Goal: Task Accomplishment & Management: Manage account settings

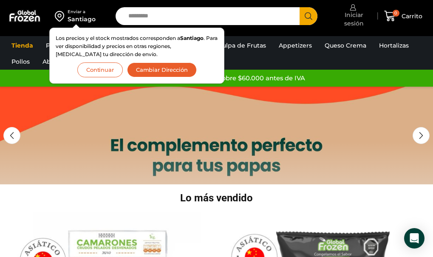
click at [356, 20] on span "Iniciar sesión" at bounding box center [353, 19] width 41 height 17
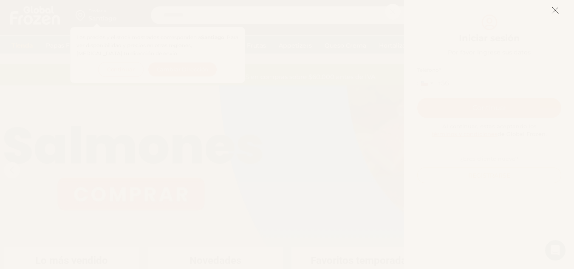
click at [433, 11] on line at bounding box center [556, 10] width 6 height 6
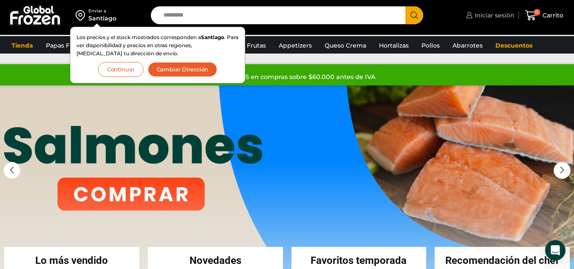
click at [433, 17] on span "Iniciar sesión" at bounding box center [494, 15] width 42 height 9
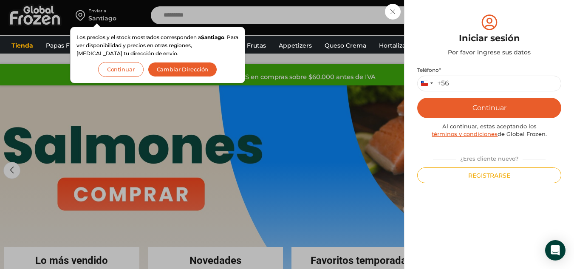
click at [433, 24] on div "Iniciar sesión Mi cuenta Login Register Iniciar sesión Por favor ingrese sus da…" at bounding box center [489, 15] width 51 height 17
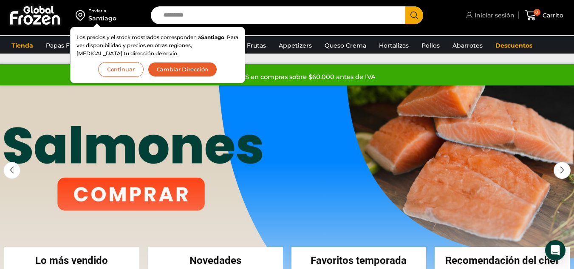
click at [433, 17] on span "Iniciar sesión" at bounding box center [494, 15] width 42 height 9
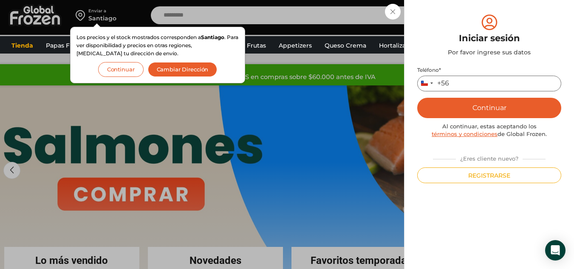
click at [433, 88] on input "Teléfono *" at bounding box center [490, 84] width 144 height 16
type input "*********"
click at [418, 98] on button "Continuar" at bounding box center [490, 108] width 144 height 20
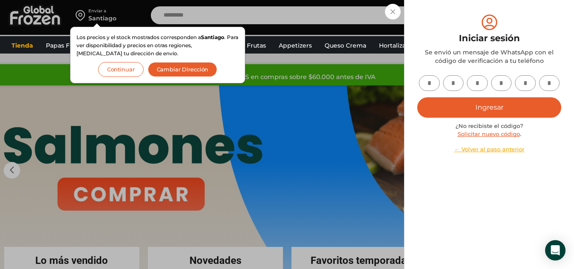
click at [433, 85] on input "text" at bounding box center [429, 83] width 21 height 16
type input "*"
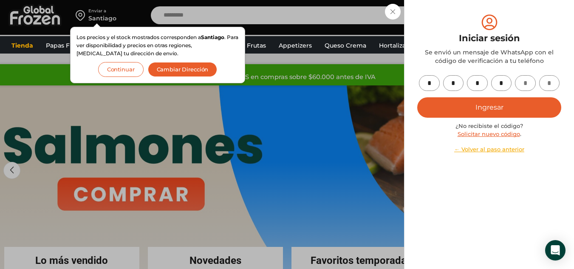
type input "*"
click at [433, 110] on button "Ingresar" at bounding box center [490, 107] width 144 height 20
click at [433, 112] on button "Ingresar" at bounding box center [490, 107] width 144 height 20
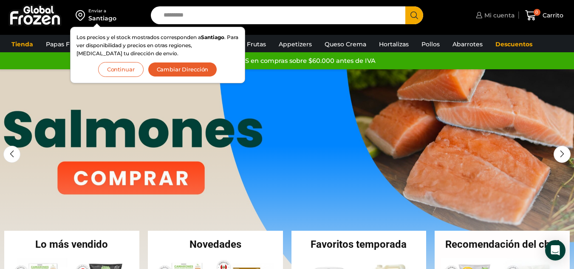
click at [498, 12] on span "Mi cuenta" at bounding box center [499, 15] width 32 height 9
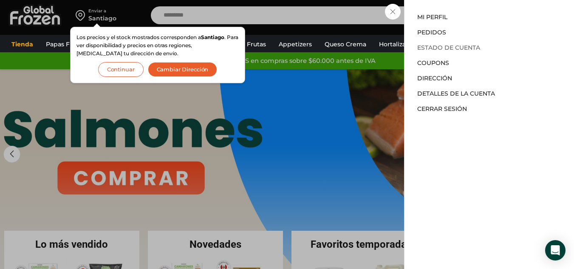
click at [458, 48] on link "Estado de Cuenta" at bounding box center [449, 48] width 63 height 8
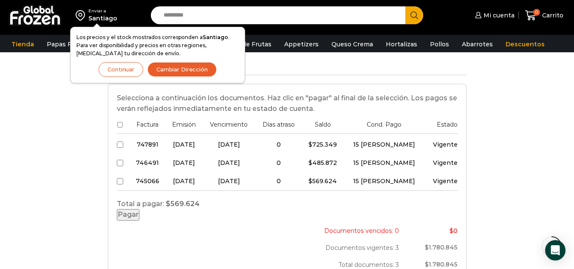
scroll to position [255, 0]
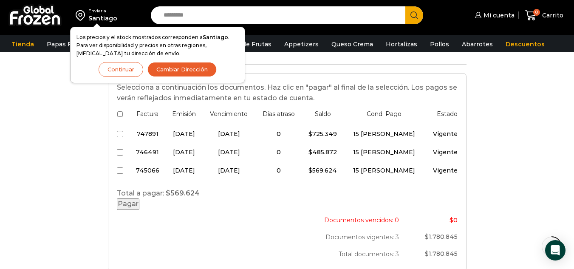
click at [139, 210] on button "Pagar" at bounding box center [128, 204] width 23 height 11
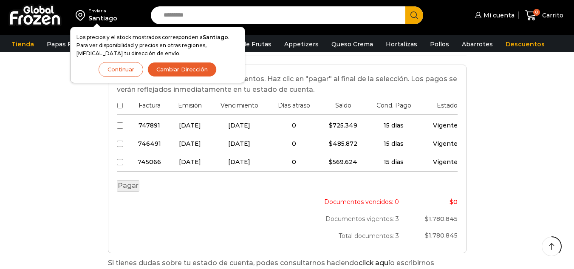
scroll to position [255, 0]
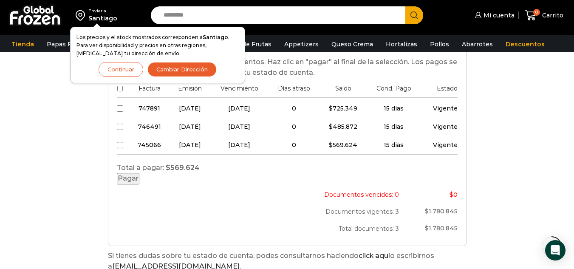
click at [139, 185] on button "Pagar" at bounding box center [128, 178] width 23 height 11
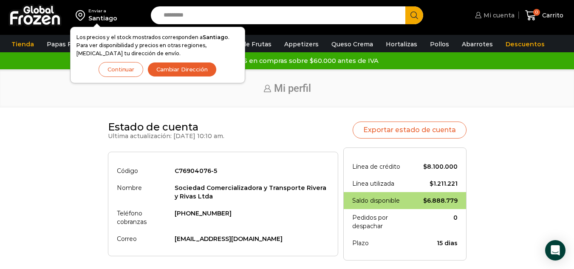
click at [499, 17] on span "Mi cuenta" at bounding box center [498, 15] width 33 height 9
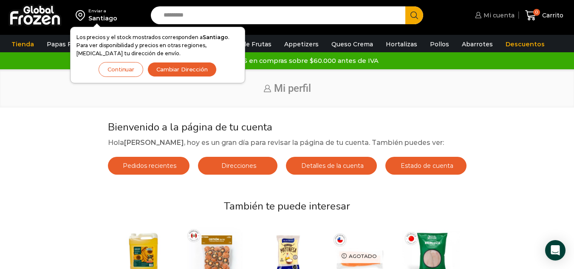
click at [489, 14] on span "Mi cuenta" at bounding box center [498, 15] width 33 height 9
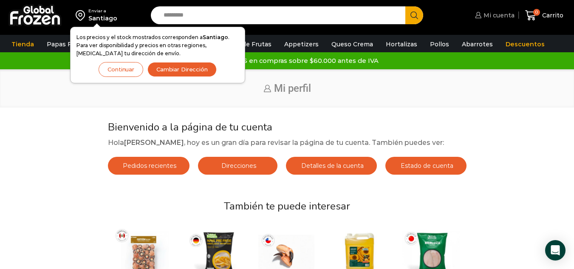
click at [498, 15] on span "Mi cuenta" at bounding box center [498, 15] width 33 height 9
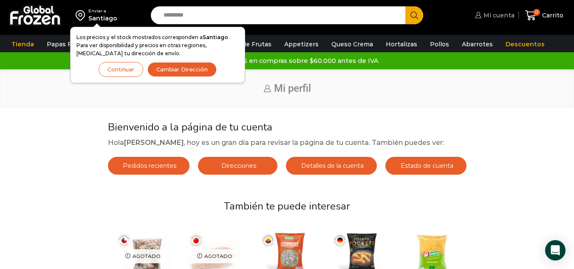
click at [479, 15] on icon at bounding box center [478, 15] width 6 height 6
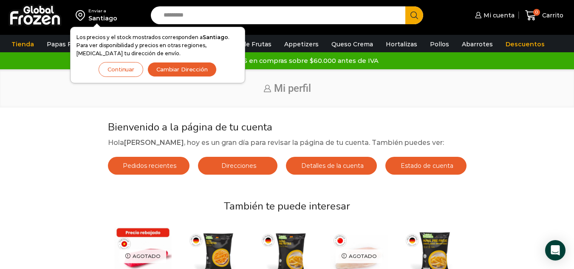
click at [202, 69] on button "Cambiar Dirección" at bounding box center [182, 69] width 69 height 15
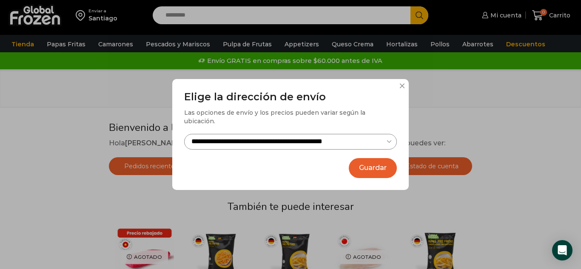
click at [387, 137] on select "**********" at bounding box center [290, 142] width 213 height 16
click at [331, 135] on select "**********" at bounding box center [290, 142] width 213 height 16
click at [360, 134] on select "**********" at bounding box center [290, 142] width 213 height 16
click at [391, 137] on select "**********" at bounding box center [290, 142] width 213 height 16
click at [384, 163] on button "Guardar" at bounding box center [373, 168] width 48 height 20
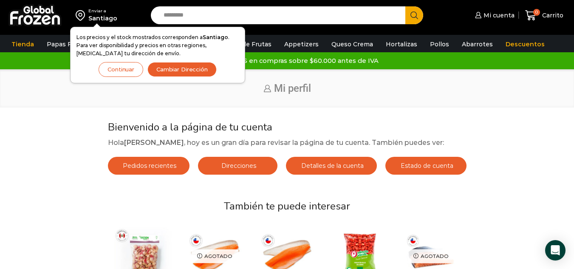
click at [124, 71] on button "Continuar" at bounding box center [121, 69] width 45 height 15
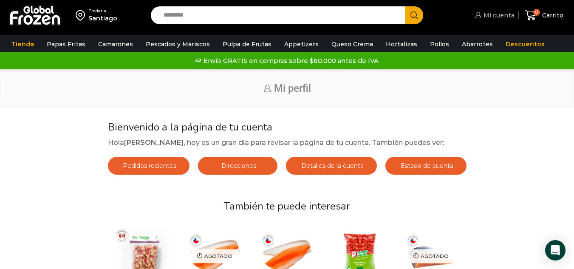
click at [493, 12] on span "Mi cuenta" at bounding box center [498, 15] width 33 height 9
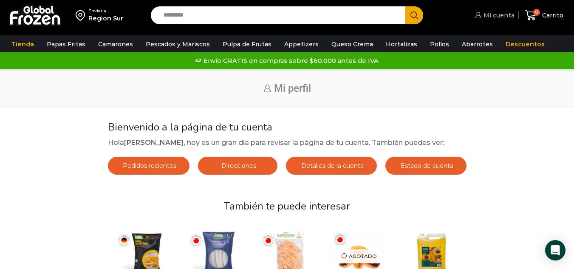
click at [477, 13] on icon at bounding box center [478, 15] width 6 height 6
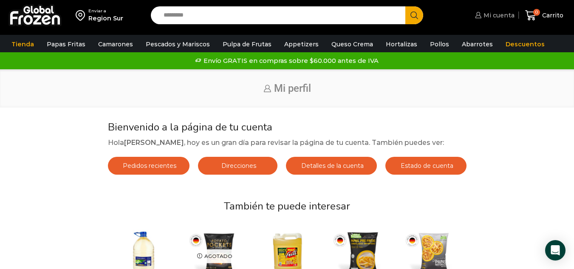
click at [485, 11] on span "Mi cuenta" at bounding box center [498, 15] width 33 height 9
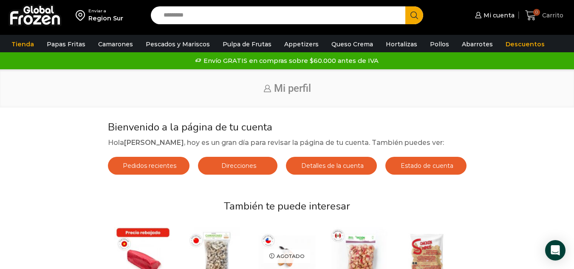
click at [529, 12] on icon at bounding box center [531, 15] width 11 height 11
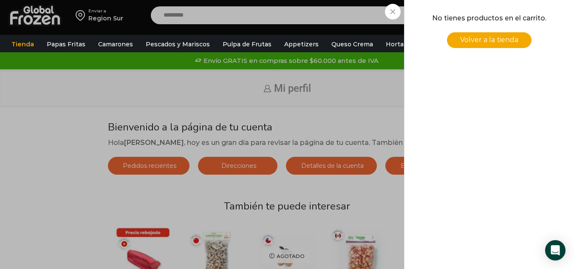
click at [521, 39] on link "Volver a la tienda" at bounding box center [489, 40] width 85 height 16
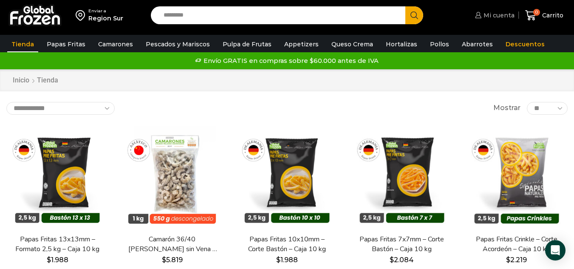
click at [503, 15] on span "Mi cuenta" at bounding box center [498, 15] width 33 height 9
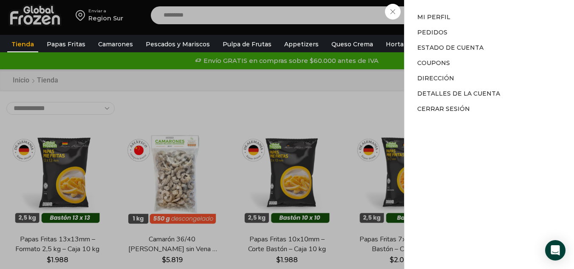
click at [503, 15] on div "Mi cuenta Mi cuenta Mi perfil Pedidos Descargas Estado de Cuenta Coupons Direcc…" at bounding box center [494, 15] width 42 height 17
click at [451, 15] on link "Mi perfil" at bounding box center [434, 17] width 33 height 8
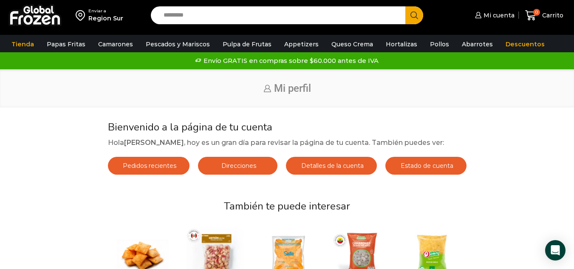
click at [329, 168] on span "Detalles de la cuenta" at bounding box center [331, 166] width 65 height 8
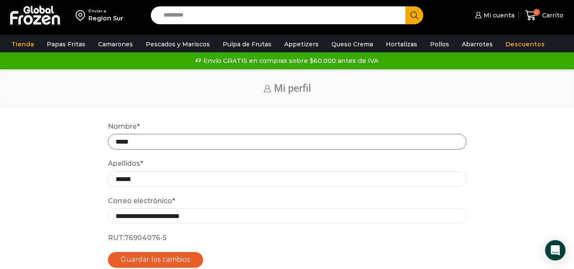
drag, startPoint x: 216, startPoint y: 148, endPoint x: 211, endPoint y: 144, distance: 6.3
click at [211, 144] on input "*****" at bounding box center [287, 142] width 359 height 16
type input "*"
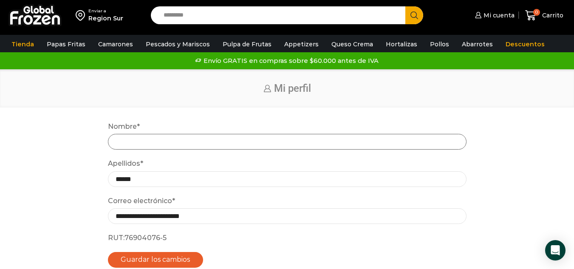
type input "*"
type input "**********"
click at [150, 180] on input "******" at bounding box center [287, 179] width 359 height 16
type input "*"
click at [296, 140] on input "**********" at bounding box center [287, 142] width 359 height 16
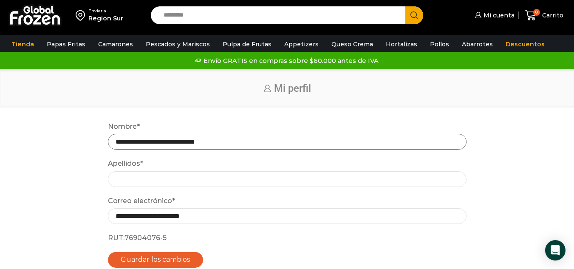
type input "**********"
click at [182, 175] on input "Apellidos *" at bounding box center [287, 179] width 359 height 16
type input "**********"
click at [108, 252] on button "Guardar los cambios" at bounding box center [156, 260] width 96 height 16
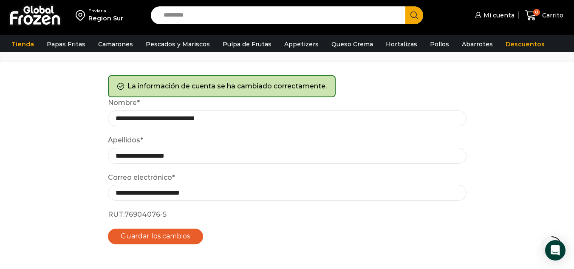
scroll to position [51, 0]
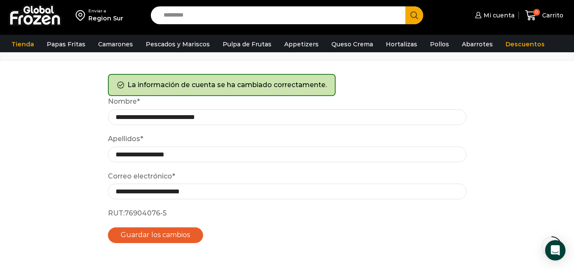
click at [156, 237] on button "Guardar los cambios" at bounding box center [156, 235] width 96 height 16
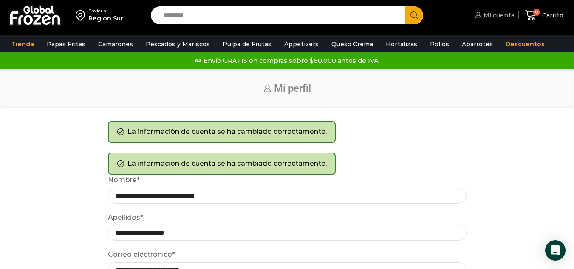
click at [501, 19] on span "Mi cuenta" at bounding box center [498, 15] width 33 height 9
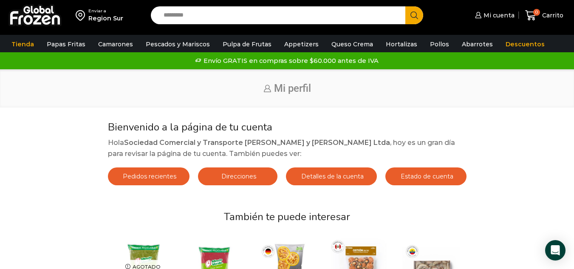
click at [228, 181] on link "Direcciones" at bounding box center [238, 177] width 80 height 18
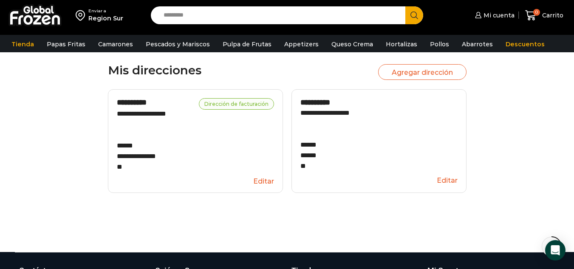
scroll to position [68, 0]
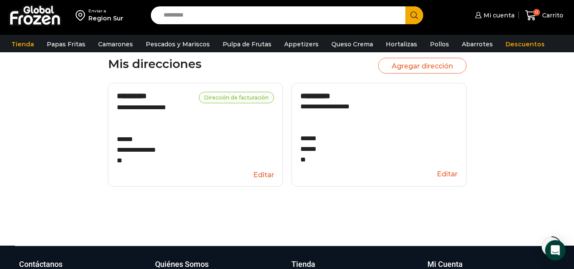
click at [445, 176] on button "Editar" at bounding box center [379, 174] width 157 height 16
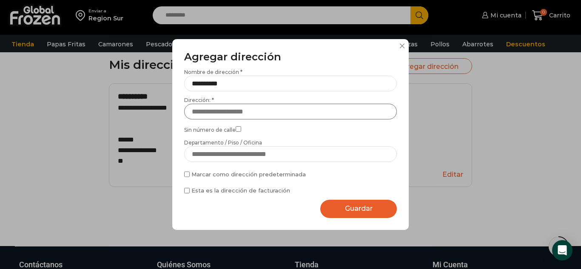
click at [259, 108] on input "Dirección: *" at bounding box center [290, 112] width 213 height 16
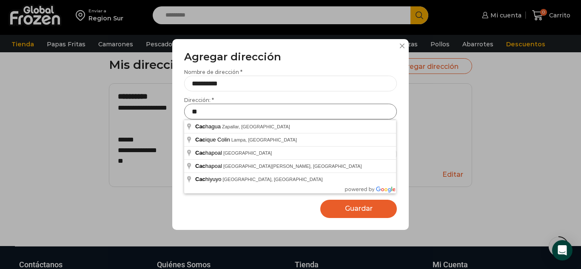
type input "*"
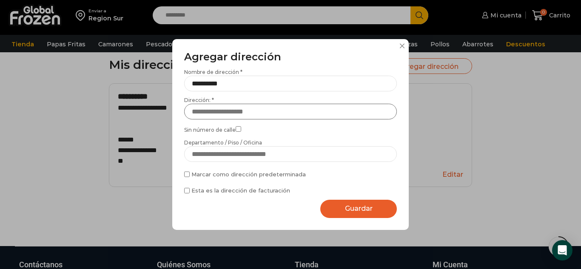
type input "*"
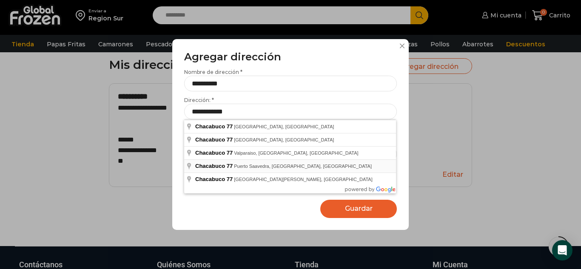
type input "**********"
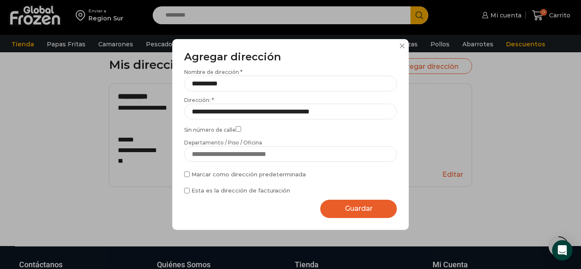
click at [358, 209] on span "Guardar" at bounding box center [359, 209] width 28 height 8
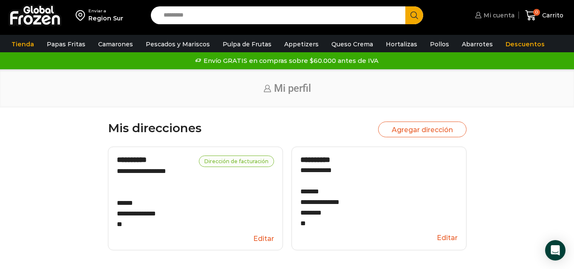
click at [506, 18] on span "Mi cuenta" at bounding box center [498, 15] width 33 height 9
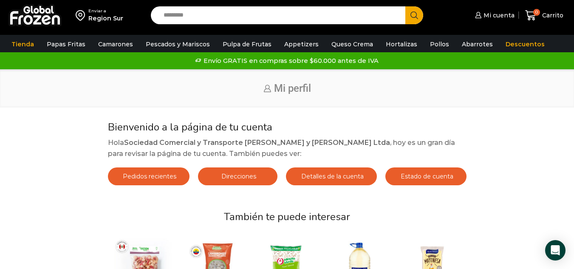
click at [173, 180] on span "Pedidos recientes" at bounding box center [149, 177] width 56 height 8
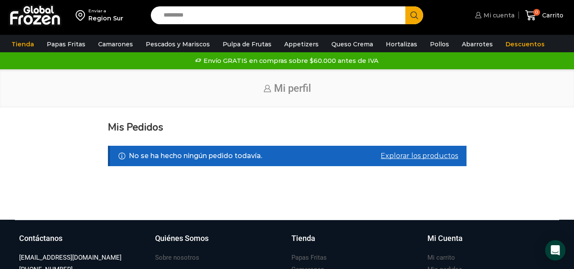
click at [491, 13] on span "Mi cuenta" at bounding box center [498, 15] width 33 height 9
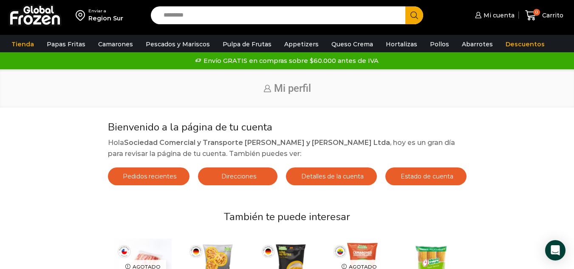
click at [407, 175] on span "Estado de cuenta" at bounding box center [426, 177] width 55 height 8
click at [246, 176] on span "Direcciones" at bounding box center [237, 177] width 37 height 8
click at [331, 179] on span "Detalles de la cuenta" at bounding box center [331, 177] width 65 height 8
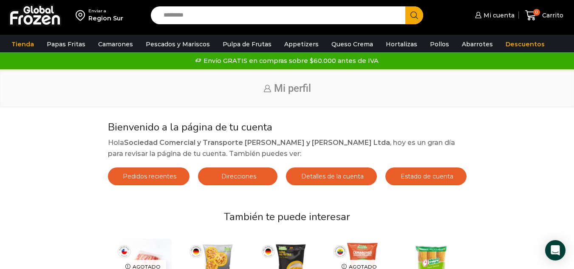
click at [331, 179] on span "Detalles de la cuenta" at bounding box center [331, 177] width 65 height 8
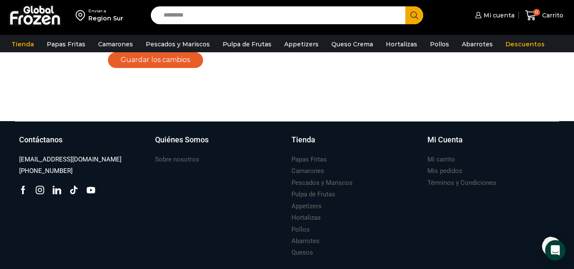
scroll to position [187, 0]
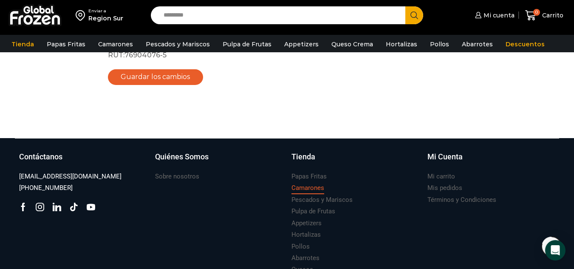
click at [302, 188] on h3 "Camarones" at bounding box center [308, 188] width 33 height 9
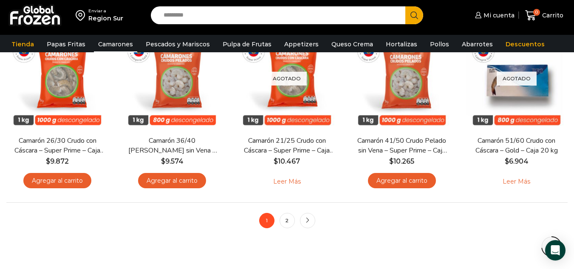
scroll to position [646, 0]
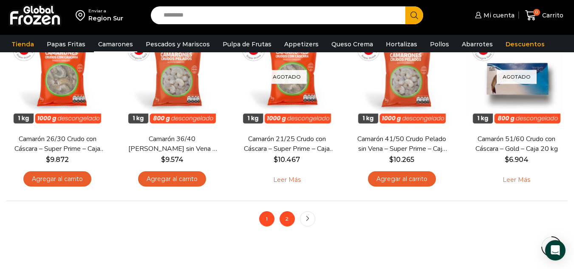
click at [290, 219] on link "2" at bounding box center [287, 218] width 15 height 15
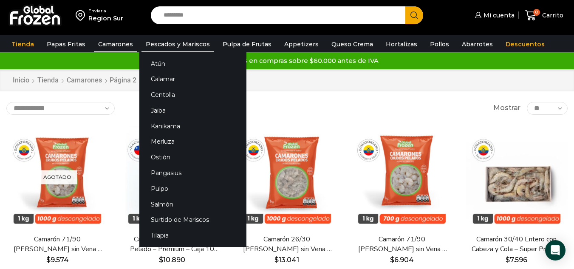
click at [191, 46] on link "Pescados y Mariscos" at bounding box center [178, 44] width 73 height 16
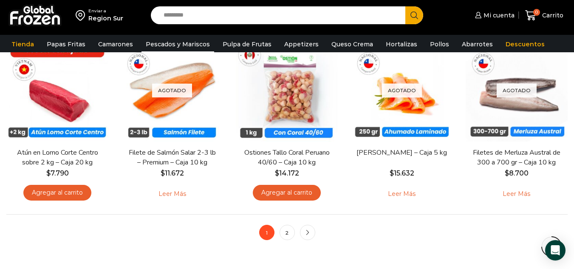
scroll to position [646, 0]
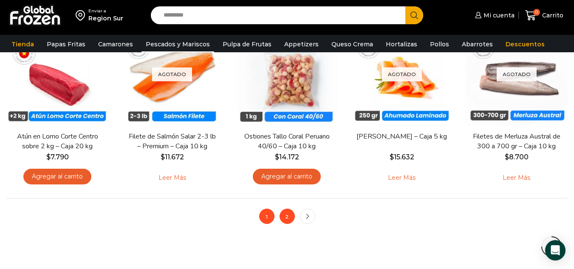
click at [290, 215] on link "2" at bounding box center [287, 216] width 15 height 15
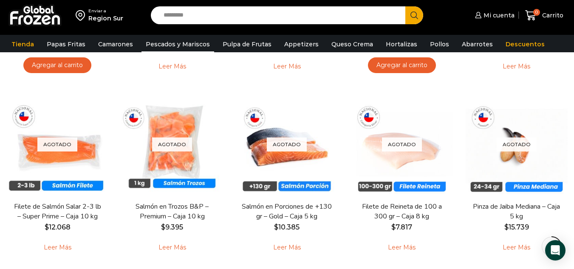
scroll to position [391, 0]
